Goal: Transaction & Acquisition: Purchase product/service

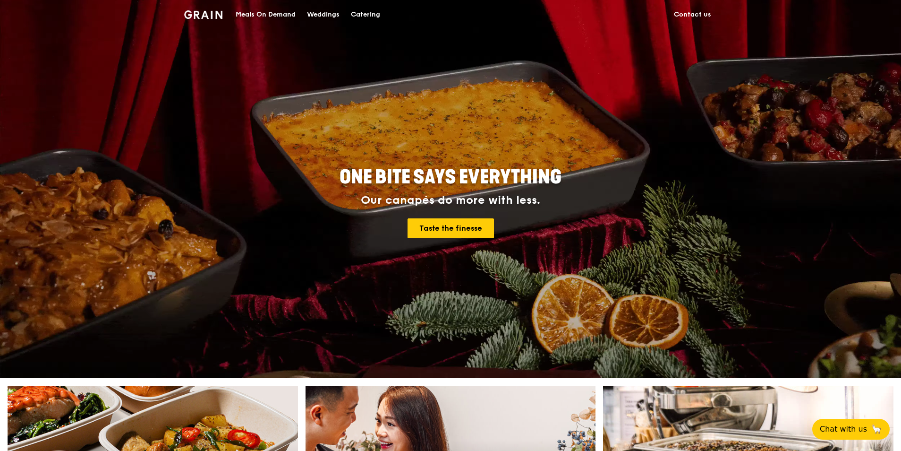
click at [371, 12] on div "Catering" at bounding box center [365, 14] width 29 height 28
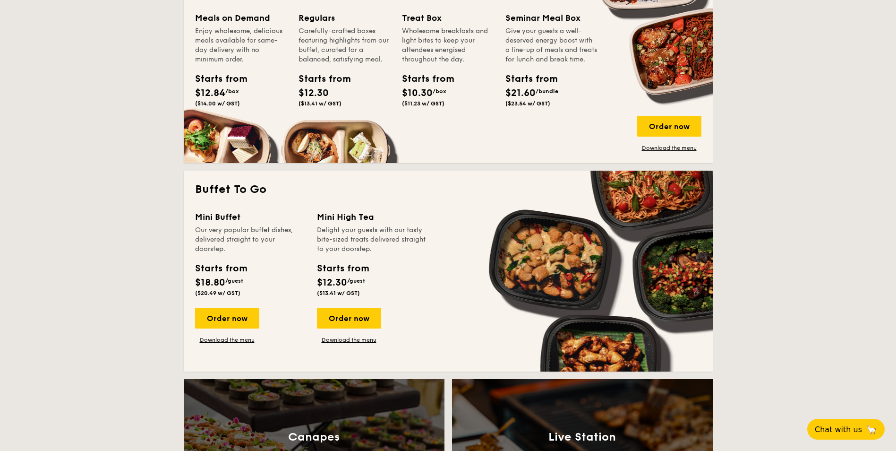
scroll to position [472, 0]
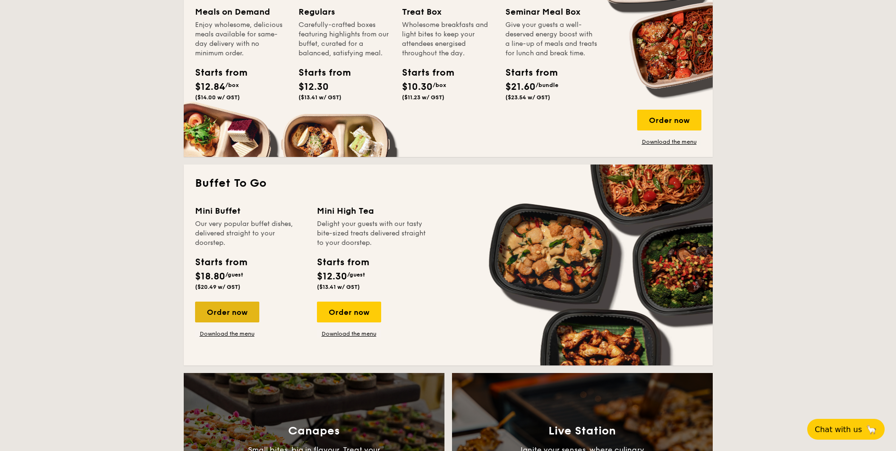
click at [232, 308] on div "Order now" at bounding box center [227, 311] width 64 height 21
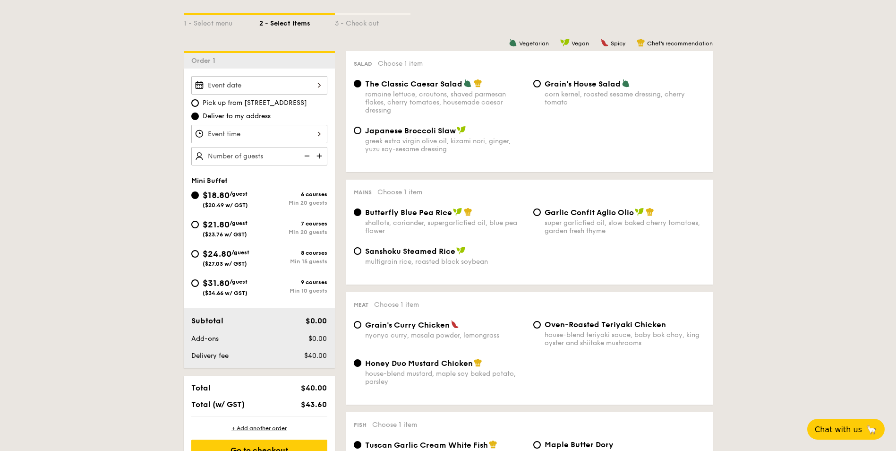
scroll to position [236, 0]
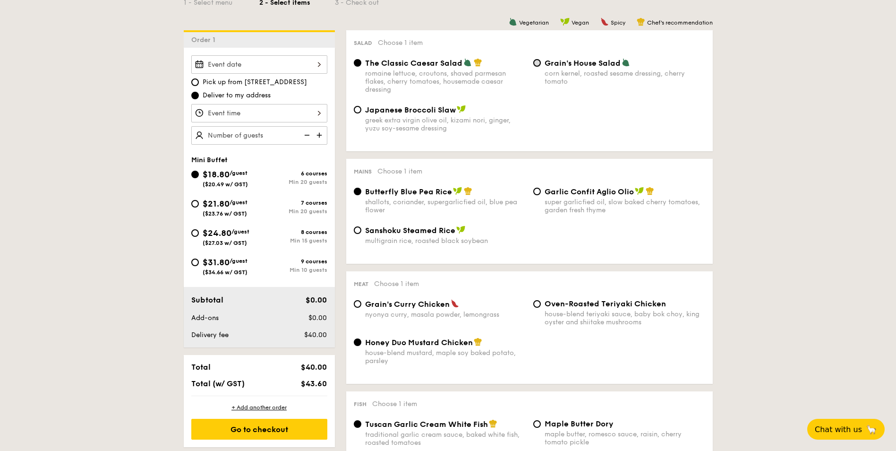
click at [536, 60] on input "Grain's House Salad corn kernel, roasted sesame dressing, cherry tomato" at bounding box center [537, 63] width 8 height 8
radio input "true"
click at [360, 58] on div "The Classic Caesar Salad romaine lettuce, croutons, shaved parmesan flakes, che…" at bounding box center [439, 75] width 179 height 35
click at [358, 62] on input "The Classic Caesar Salad romaine lettuce, croutons, shaved parmesan flakes, che…" at bounding box center [358, 63] width 8 height 8
radio input "true"
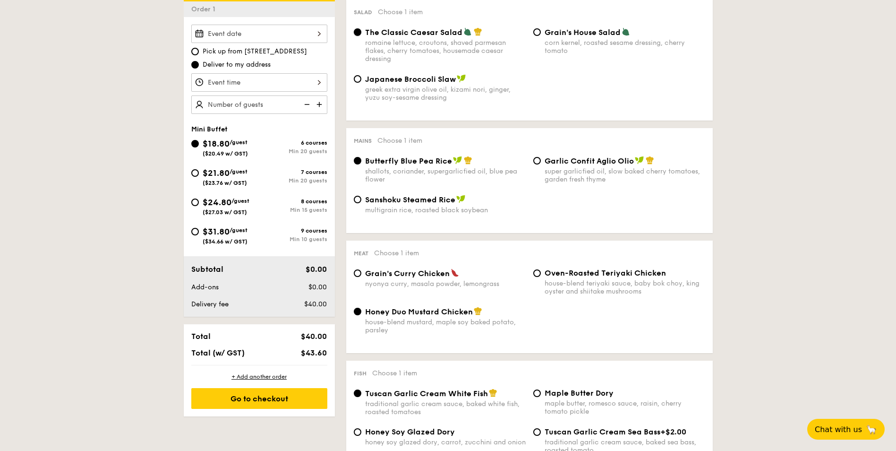
scroll to position [283, 0]
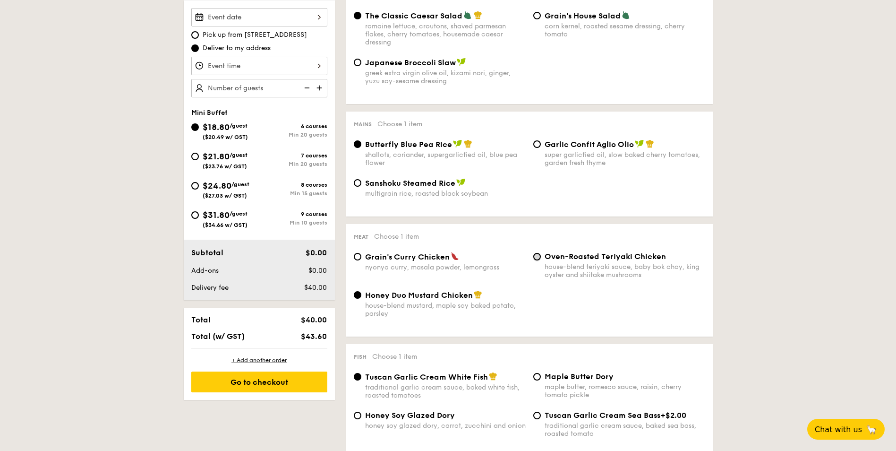
click at [535, 256] on input "Oven-Roasted Teriyaki Chicken house-blend teriyaki sauce, baby bok choy, king o…" at bounding box center [537, 257] width 8 height 8
radio input "true"
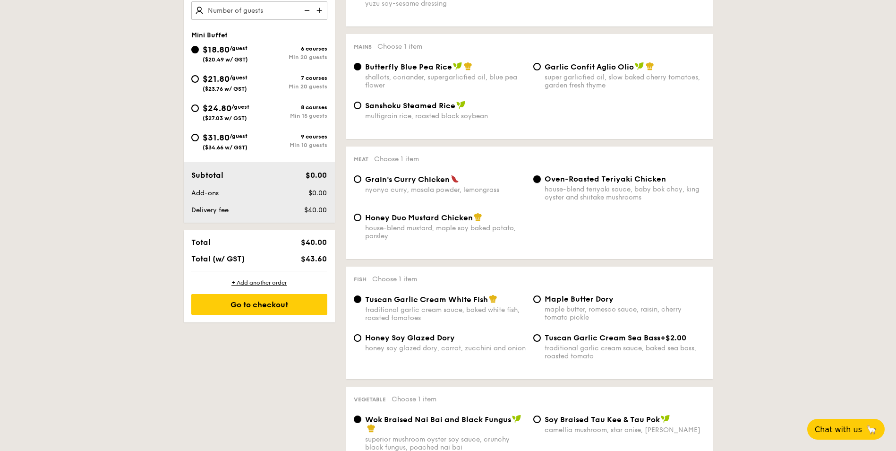
scroll to position [378, 0]
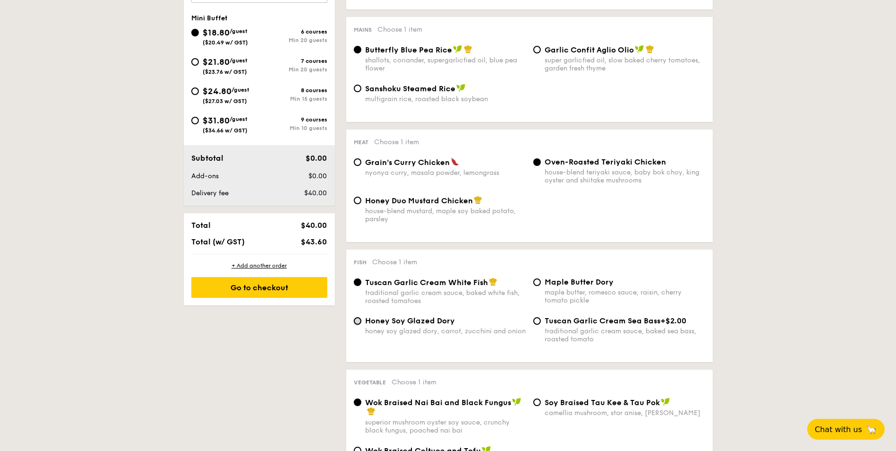
click at [360, 323] on input "Honey Soy Glazed Dory honey soy glazed dory, carrot, zucchini and onion" at bounding box center [358, 321] width 8 height 8
radio input "true"
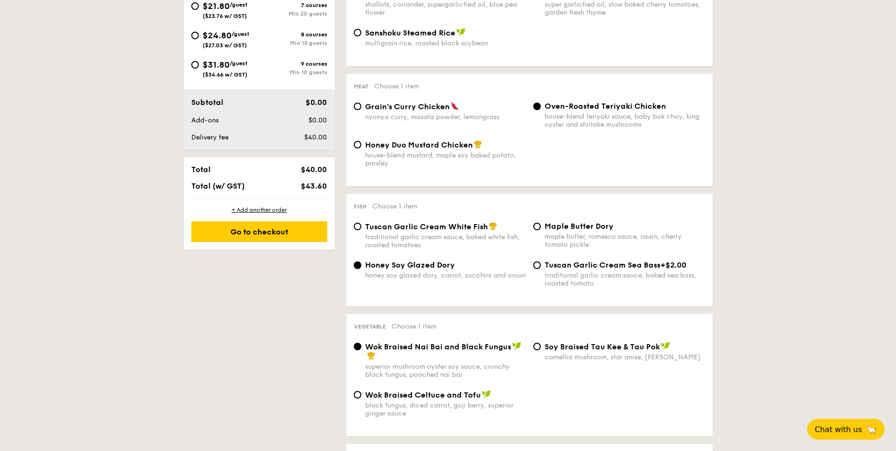
scroll to position [519, 0]
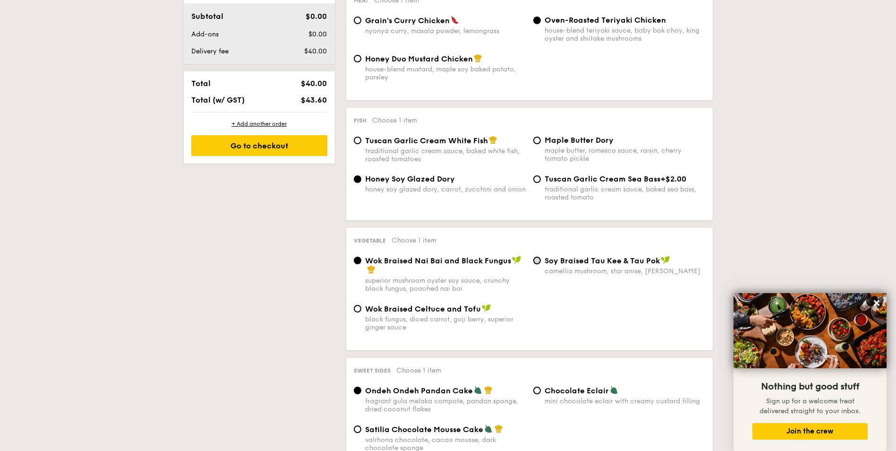
click at [533, 260] on input "⁠Soy Braised Tau Kee & Tau Pok camellia mushroom, star anise, goji [PERSON_NAME]" at bounding box center [537, 260] width 8 height 8
radio input "true"
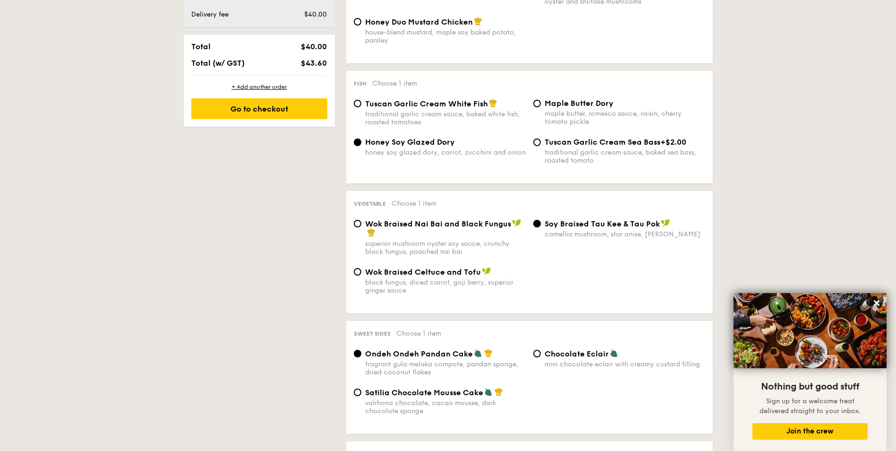
scroll to position [614, 0]
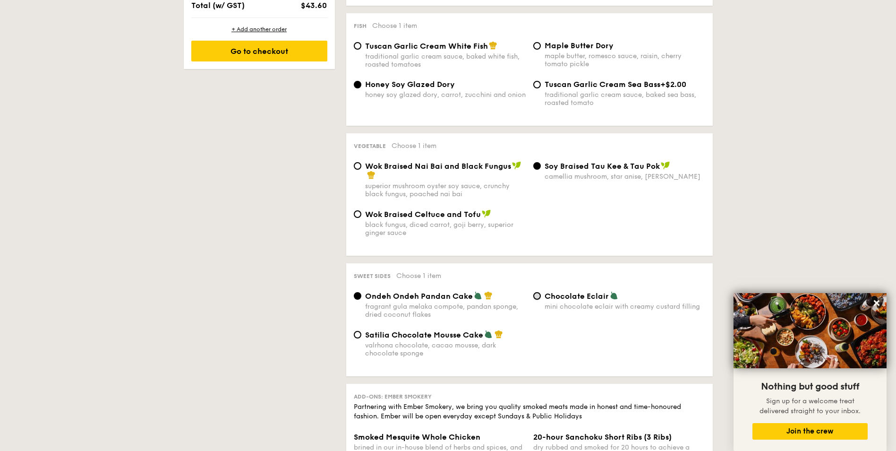
click at [534, 298] on input "Chocolate Eclair mini chocolate eclair with creamy custard filling" at bounding box center [537, 296] width 8 height 8
radio input "true"
click at [360, 295] on input "Ondeh Ondeh Pandan Cake fragrant [PERSON_NAME] melaka compote, pandan sponge, d…" at bounding box center [358, 296] width 8 height 8
radio input "true"
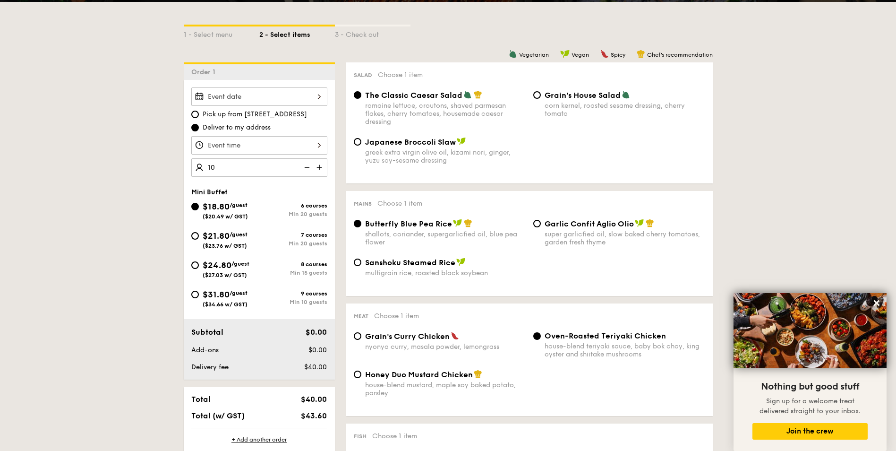
scroll to position [189, 0]
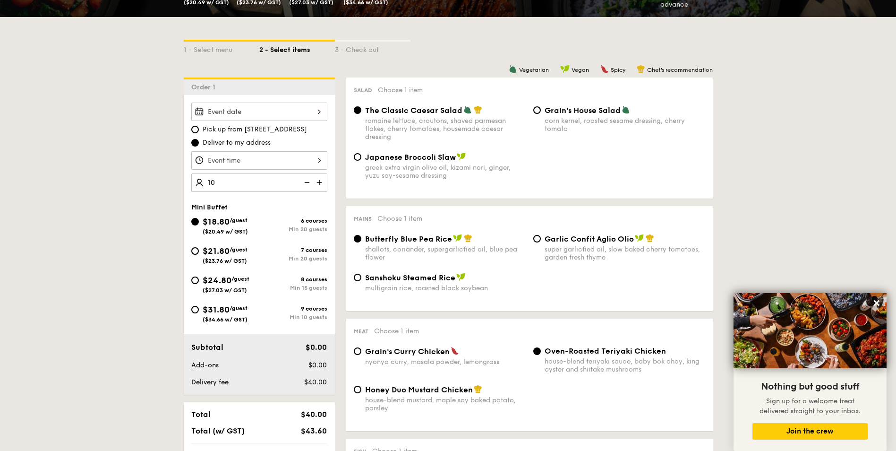
type input "20 guests"
click at [312, 117] on div at bounding box center [259, 111] width 136 height 18
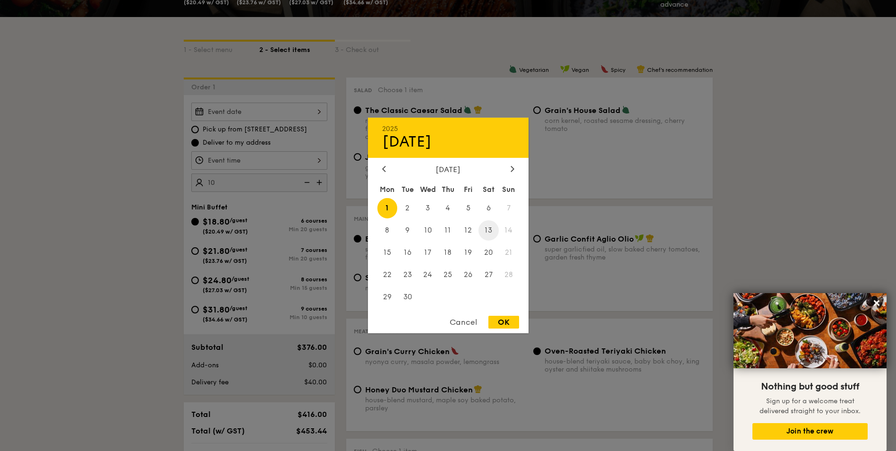
click at [488, 231] on span "13" at bounding box center [488, 230] width 20 height 20
click at [508, 321] on div "OK" at bounding box center [503, 321] width 31 height 13
type input "[DATE]"
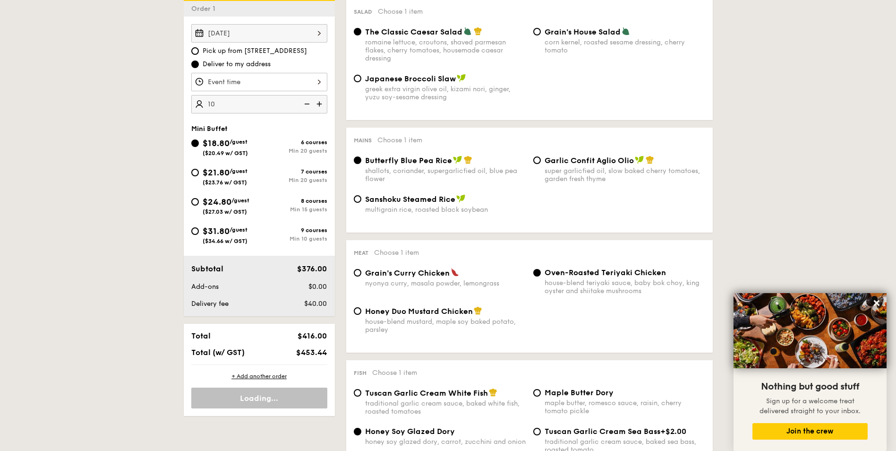
scroll to position [283, 0]
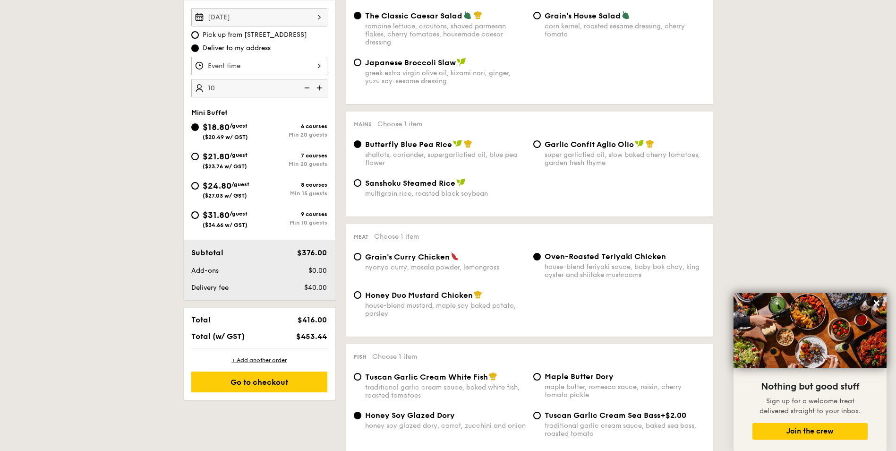
type input "20 guests"
click at [304, 87] on img at bounding box center [306, 88] width 14 height 18
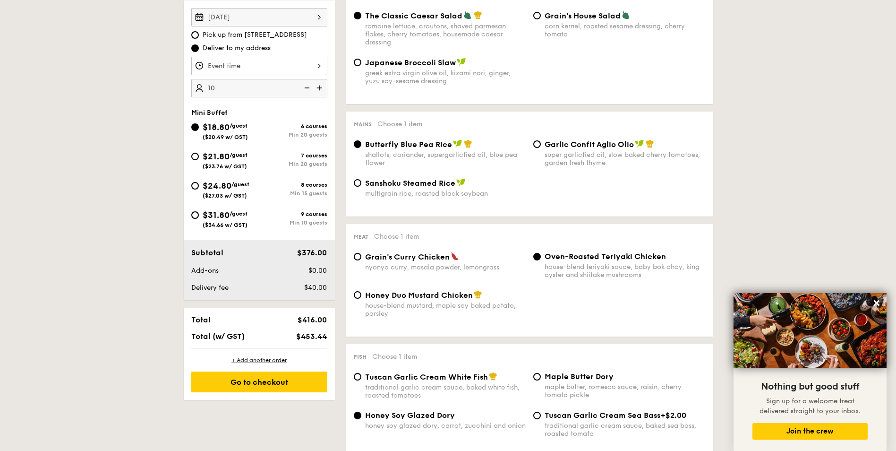
click at [304, 87] on img at bounding box center [306, 88] width 14 height 18
click at [196, 214] on input "$31.80 /guest ($34.66 w/ GST) 9 courses Min 10 guests" at bounding box center [195, 215] width 8 height 8
radio input "true"
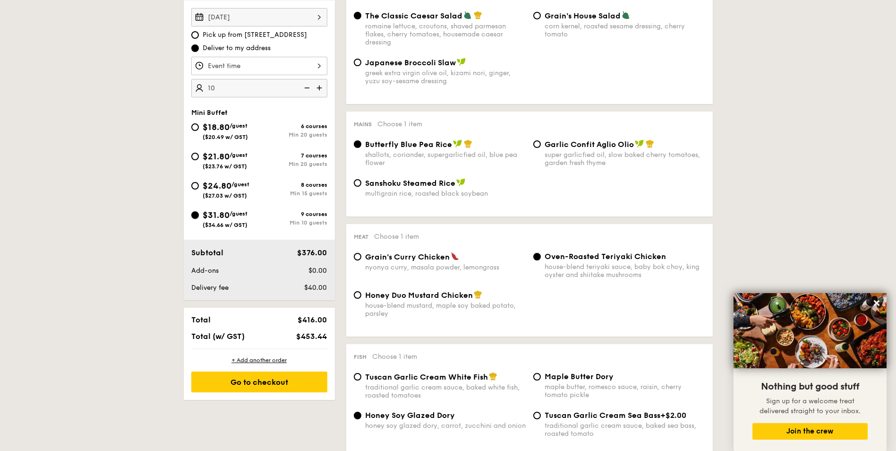
radio input "true"
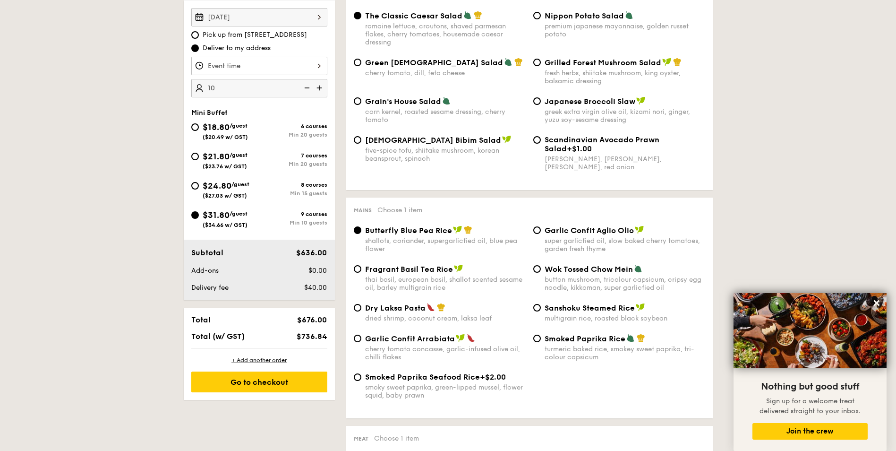
type input "10 guests"
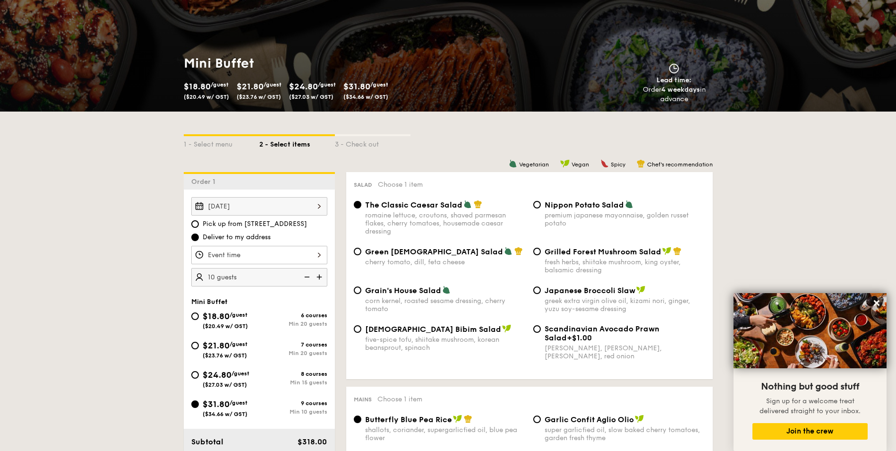
scroll to position [378, 0]
